Goal: Transaction & Acquisition: Purchase product/service

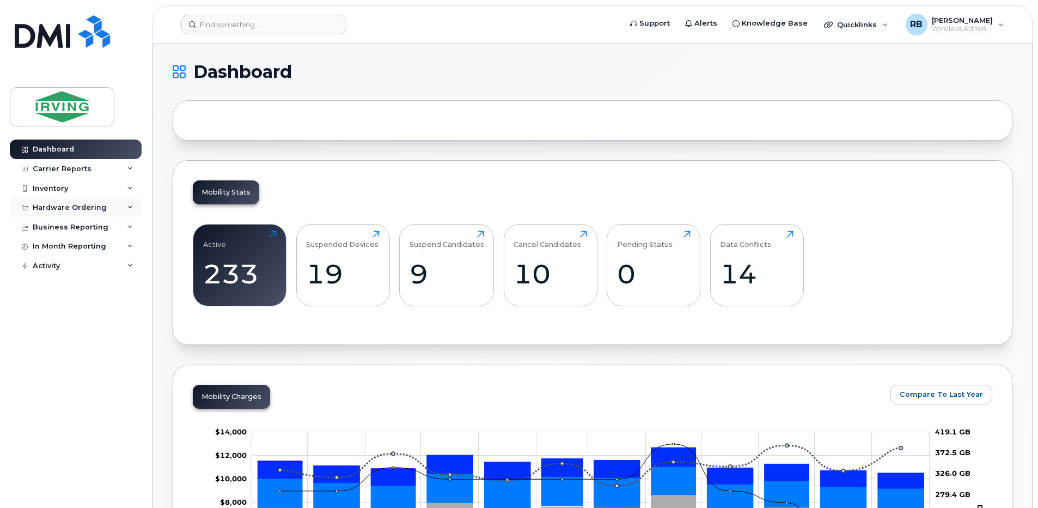
click at [36, 210] on div "Hardware Ordering" at bounding box center [70, 207] width 74 height 9
click at [43, 255] on link "Orders" at bounding box center [85, 248] width 113 height 21
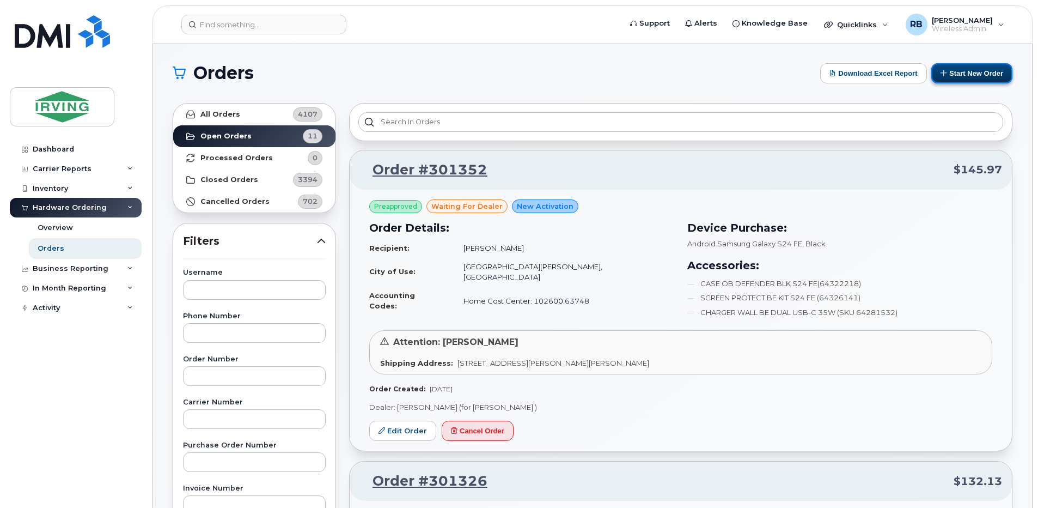
click at [956, 80] on button "Start New Order" at bounding box center [971, 73] width 81 height 20
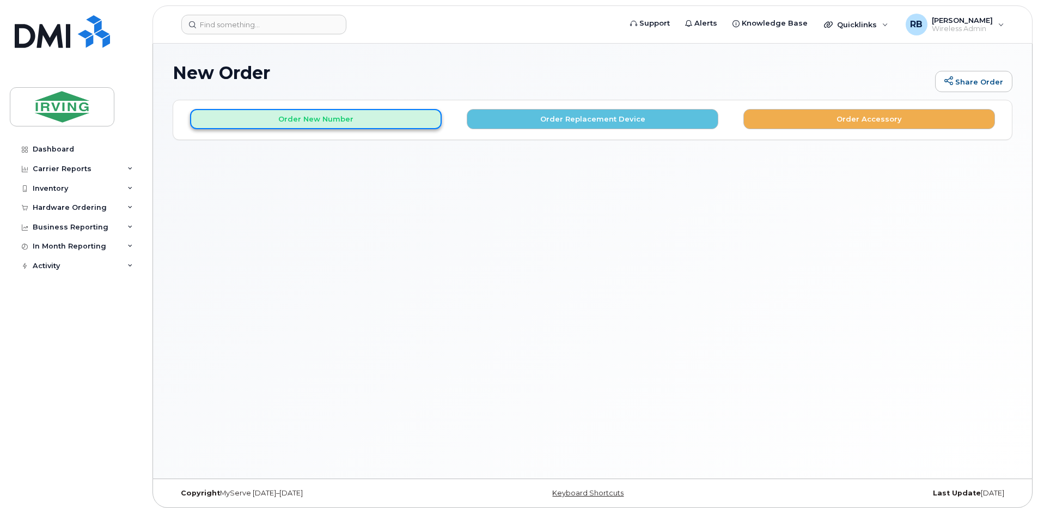
click at [382, 124] on button "Order New Number" at bounding box center [316, 119] width 252 height 20
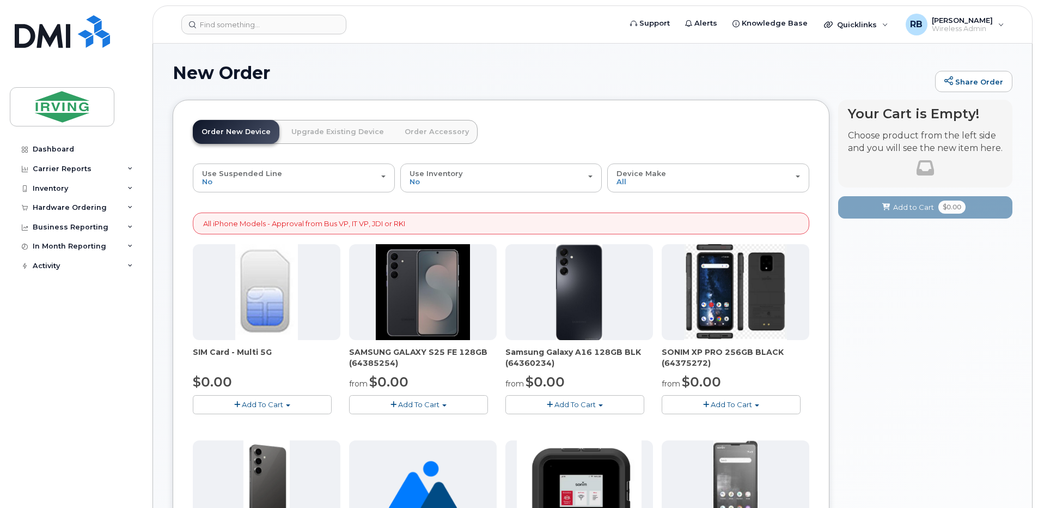
click at [409, 129] on link "Order Accessory" at bounding box center [437, 132] width 82 height 24
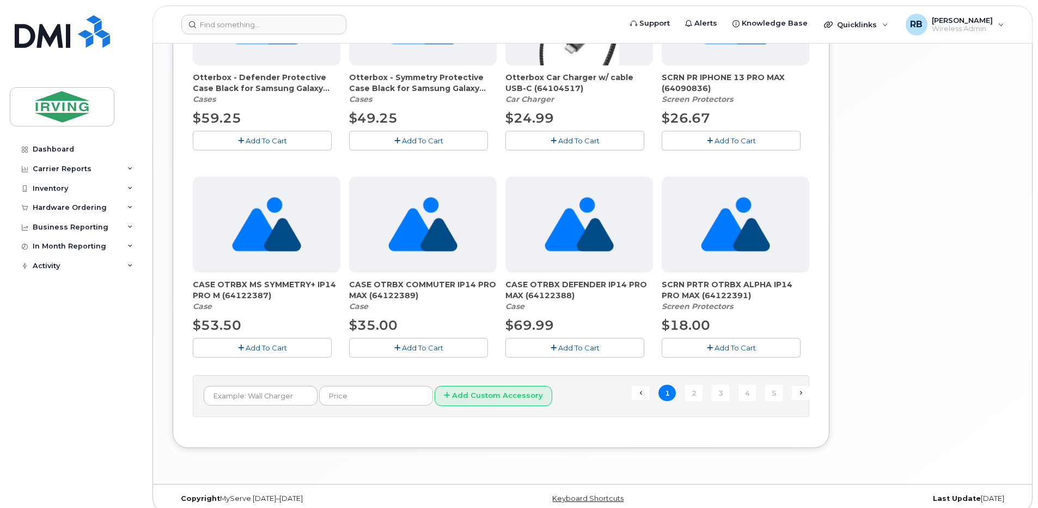
scroll to position [701, 0]
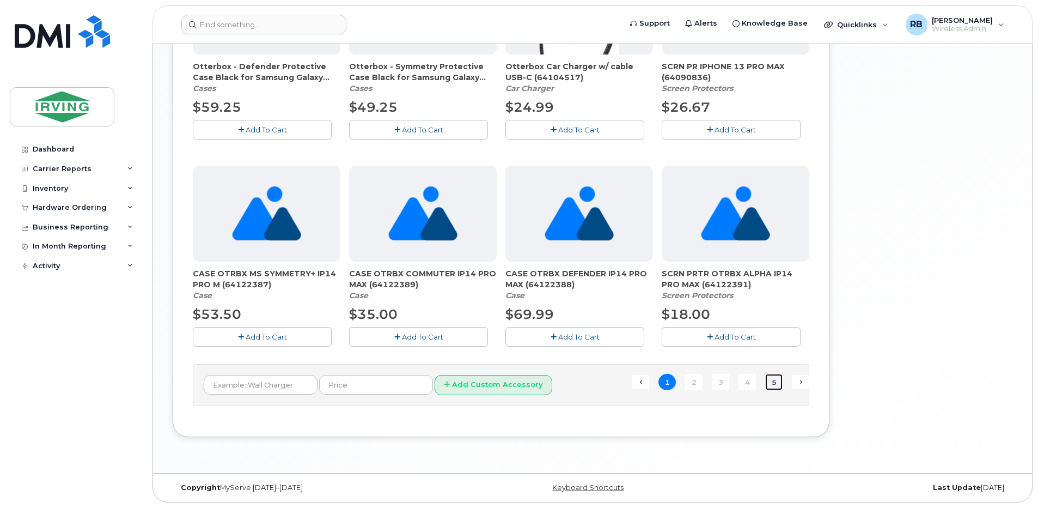
click at [776, 383] on link "5" at bounding box center [773, 382] width 17 height 17
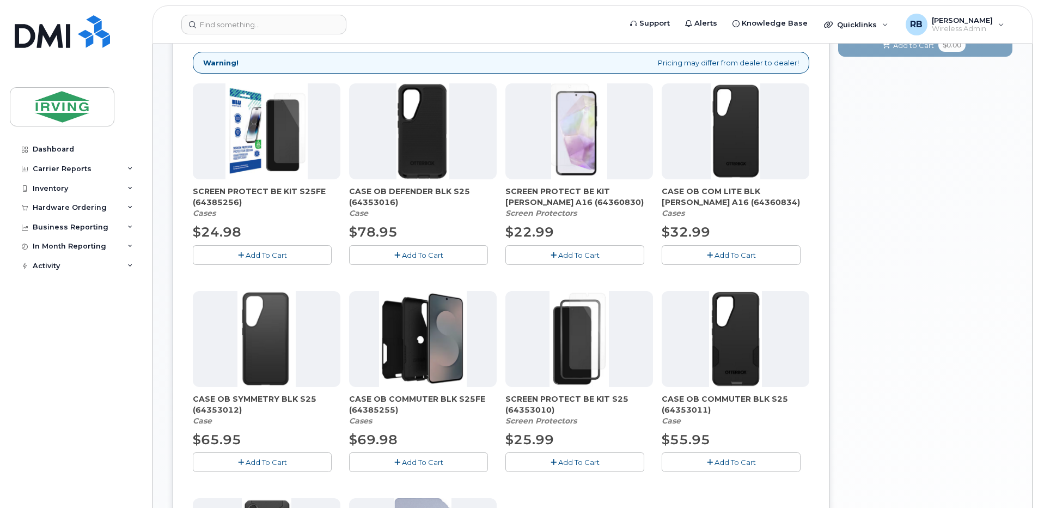
scroll to position [78, 0]
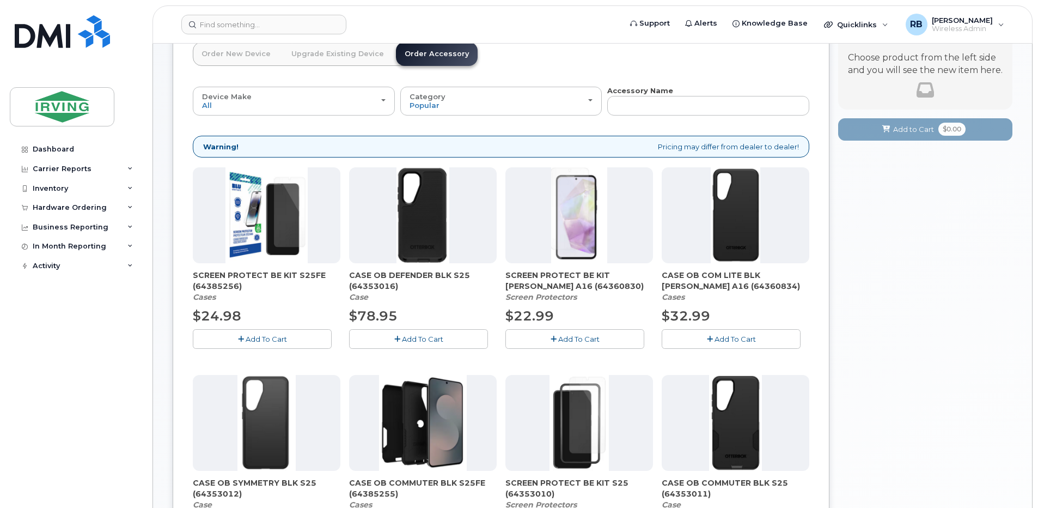
click at [220, 286] on span "SCREEN PROTECT BE KIT S25FE (64385256)" at bounding box center [267, 281] width 148 height 22
copy span "64385256"
click at [167, 64] on div "New Order Share Order × Share This Order If you want to allow others to create …" at bounding box center [592, 427] width 879 height 923
